Goal: Check status: Check status

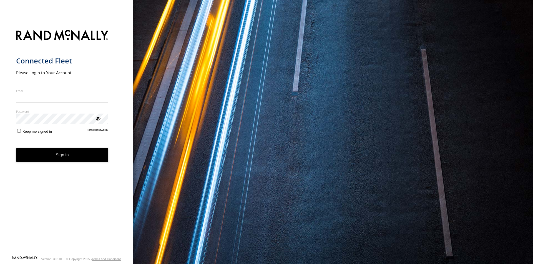
type input "**********"
click at [94, 158] on button "Sign in" at bounding box center [62, 155] width 92 height 14
click at [87, 154] on button "Sign in" at bounding box center [62, 155] width 92 height 14
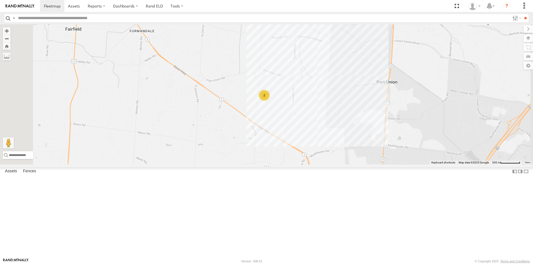
click at [270, 101] on div "2" at bounding box center [264, 95] width 11 height 11
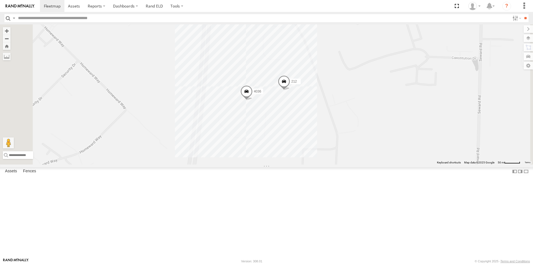
click at [290, 90] on span at bounding box center [284, 82] width 12 height 15
click at [253, 100] on span at bounding box center [246, 92] width 12 height 15
click at [284, 88] on div "4036 All Assets 39.32963 , -84.50132 0 08:15:36 [DATE]" at bounding box center [246, 68] width 75 height 42
click at [290, 90] on span at bounding box center [284, 82] width 12 height 15
click at [306, 65] on div "[PERSON_NAME] HQ 39.32993 , -84.49987" at bounding box center [284, 61] width 46 height 9
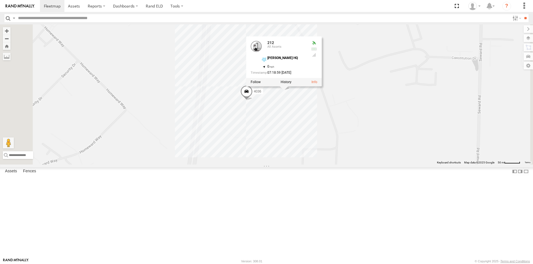
click at [253, 100] on span at bounding box center [246, 92] width 12 height 15
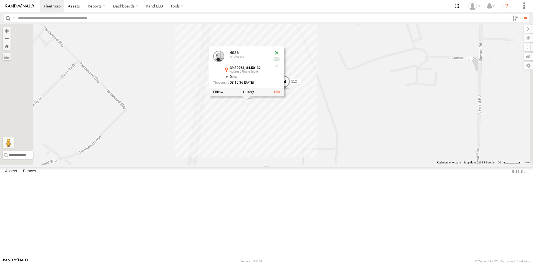
click at [269, 75] on div "39.32963 , -84.50132" at bounding box center [246, 71] width 46 height 9
click at [280, 87] on div at bounding box center [276, 69] width 7 height 36
click at [280, 56] on div at bounding box center [276, 53] width 7 height 4
click at [290, 90] on span at bounding box center [284, 82] width 12 height 15
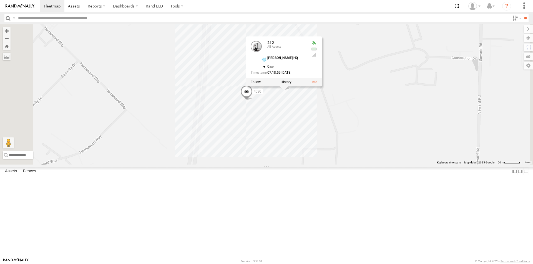
click at [253, 100] on span at bounding box center [246, 92] width 12 height 15
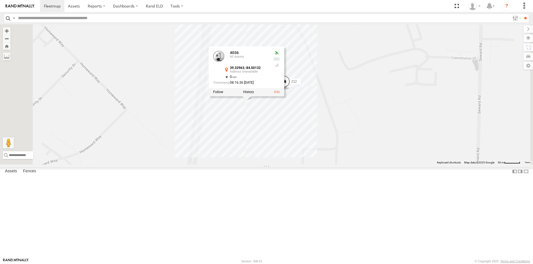
click at [290, 90] on span at bounding box center [284, 82] width 12 height 15
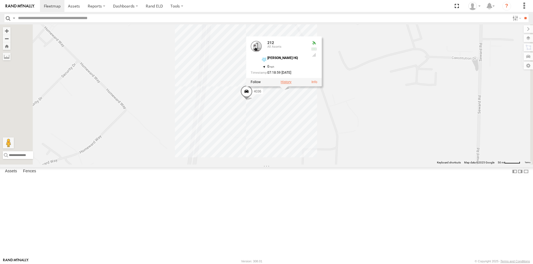
click at [291, 84] on label at bounding box center [286, 82] width 11 height 4
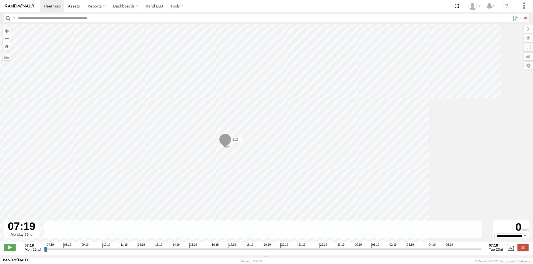
click at [11, 251] on span at bounding box center [9, 247] width 11 height 7
drag, startPoint x: 47, startPoint y: 252, endPoint x: 151, endPoint y: 260, distance: 104.1
click at [151, 252] on input "range" at bounding box center [262, 249] width 437 height 5
drag, startPoint x: 152, startPoint y: 253, endPoint x: 67, endPoint y: 203, distance: 98.9
type input "**********"
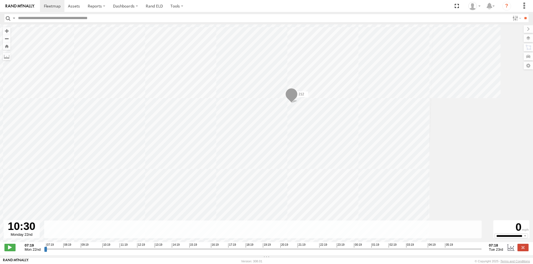
click at [71, 247] on input "range" at bounding box center [262, 249] width 437 height 5
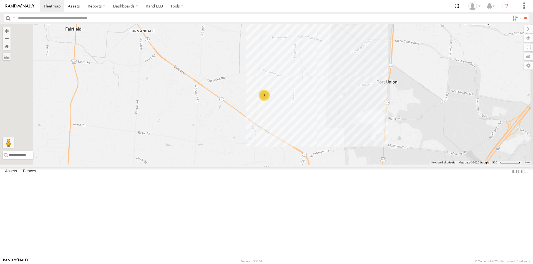
click at [0, 0] on div "4036 All Assets" at bounding box center [0, 0] width 0 height 0
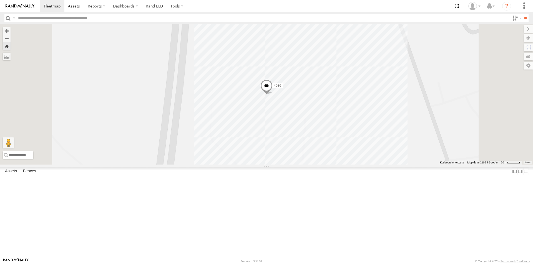
click at [273, 95] on span at bounding box center [266, 87] width 12 height 15
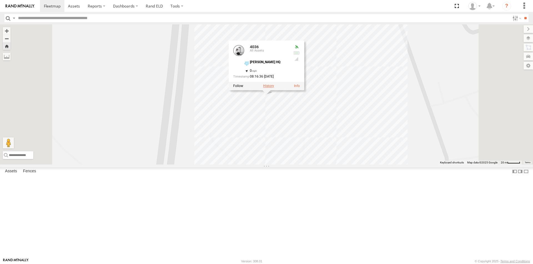
click at [274, 88] on label at bounding box center [268, 86] width 11 height 4
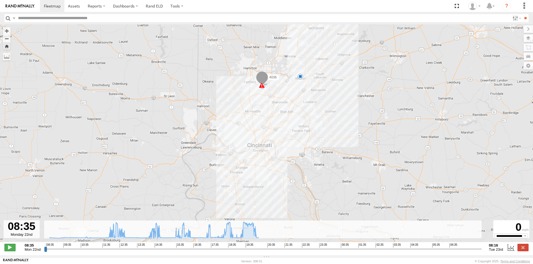
click at [12, 251] on span at bounding box center [9, 247] width 11 height 7
drag, startPoint x: 46, startPoint y: 252, endPoint x: 75, endPoint y: 241, distance: 31.1
click at [75, 247] on input "range" at bounding box center [262, 249] width 437 height 5
click at [53, 9] on link at bounding box center [52, 6] width 24 height 12
type input "**********"
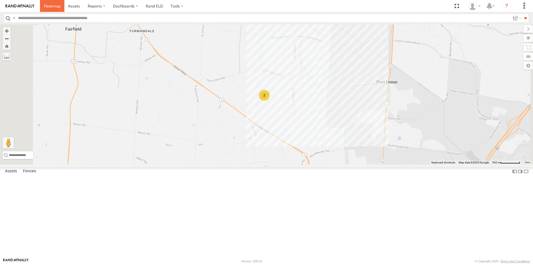
click at [53, 9] on link at bounding box center [52, 6] width 24 height 12
